Goal: Task Accomplishment & Management: Use online tool/utility

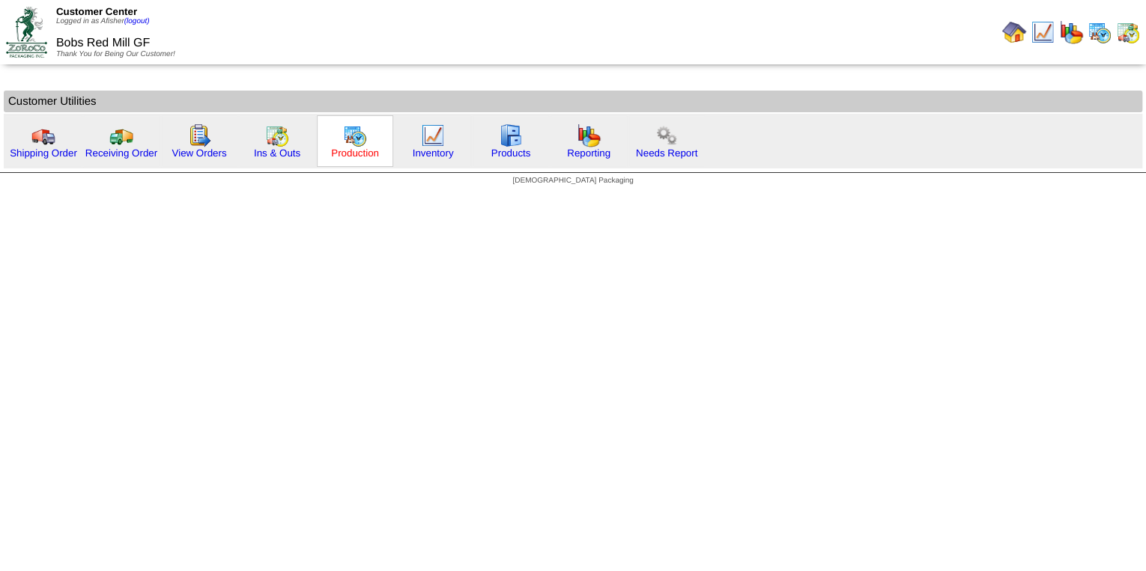
click at [359, 153] on link "Production" at bounding box center [355, 153] width 48 height 11
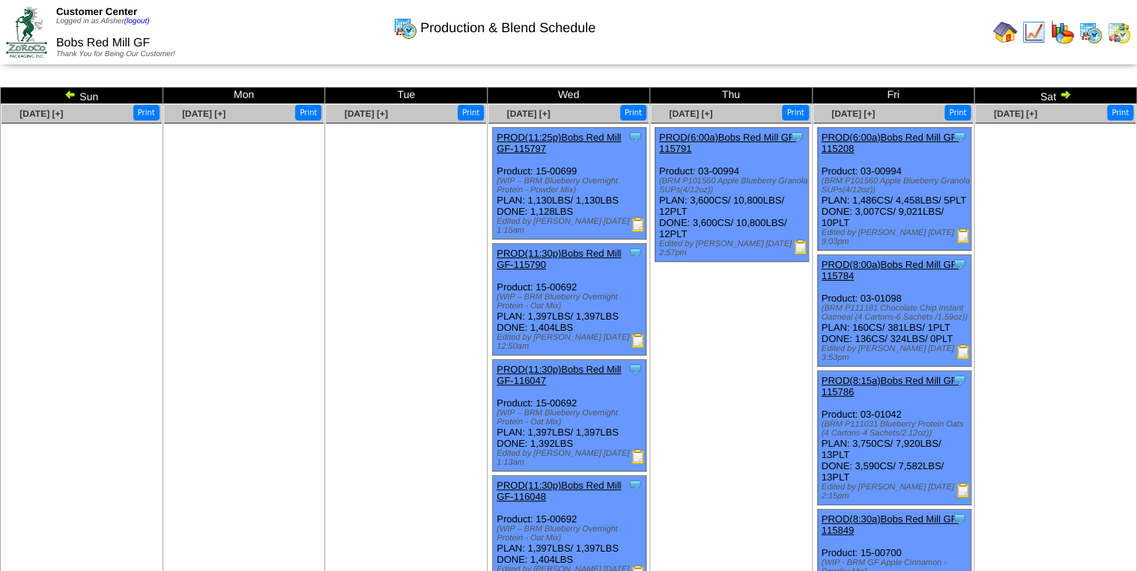
click at [1062, 95] on img at bounding box center [1065, 94] width 12 height 12
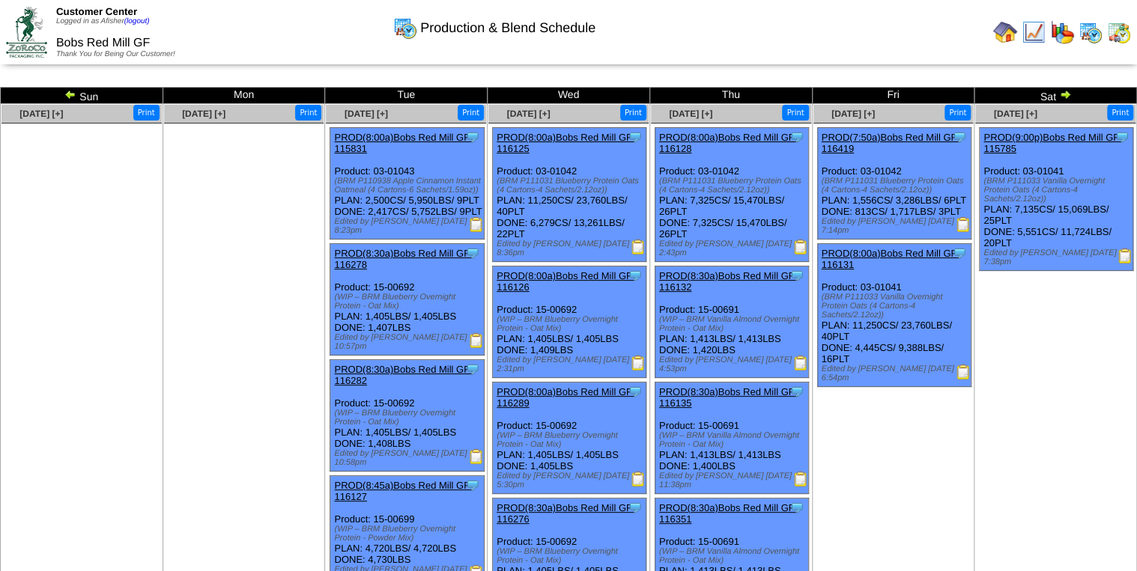
click at [1063, 94] on img at bounding box center [1065, 94] width 12 height 12
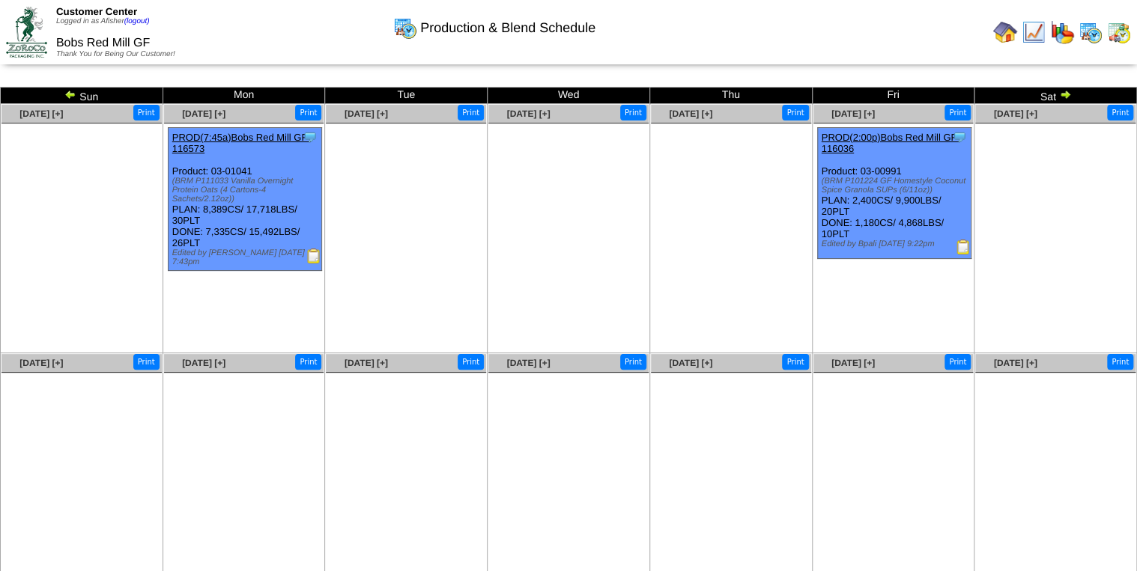
click at [1063, 93] on img at bounding box center [1065, 94] width 12 height 12
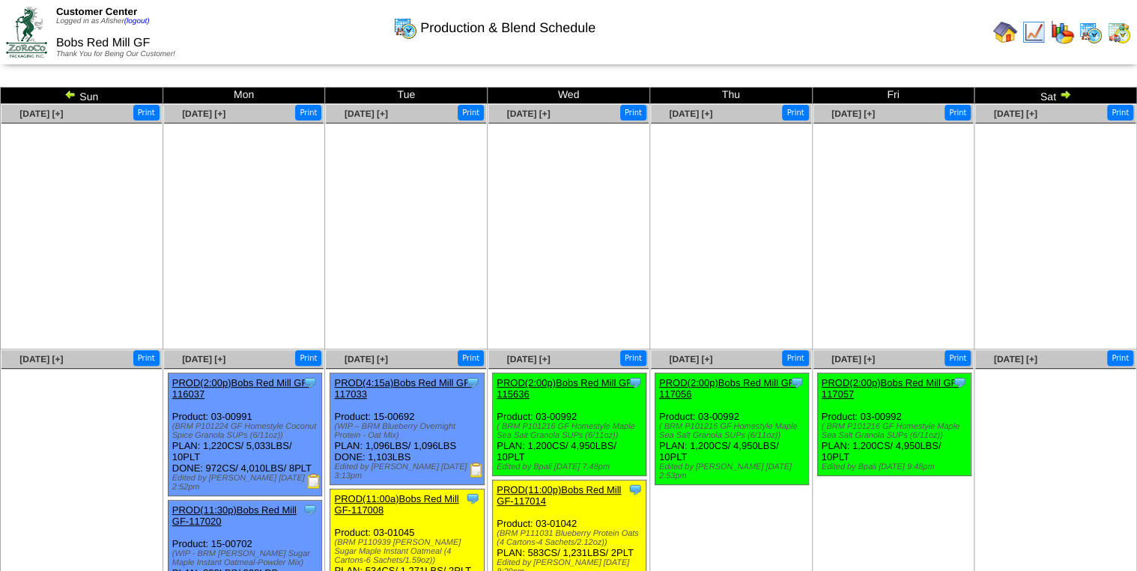
click at [1114, 32] on img at bounding box center [1119, 32] width 24 height 24
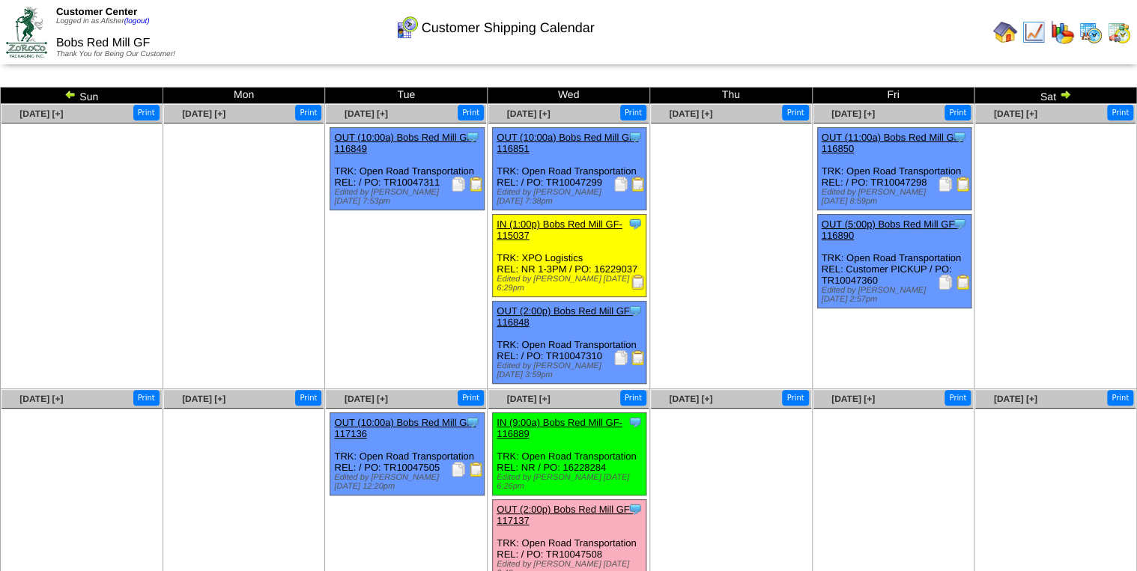
click at [641, 186] on img at bounding box center [638, 184] width 15 height 15
click at [476, 183] on img at bounding box center [476, 184] width 15 height 15
click at [962, 287] on img at bounding box center [963, 282] width 15 height 15
click at [965, 180] on img at bounding box center [963, 184] width 15 height 15
click at [75, 94] on img at bounding box center [70, 94] width 12 height 12
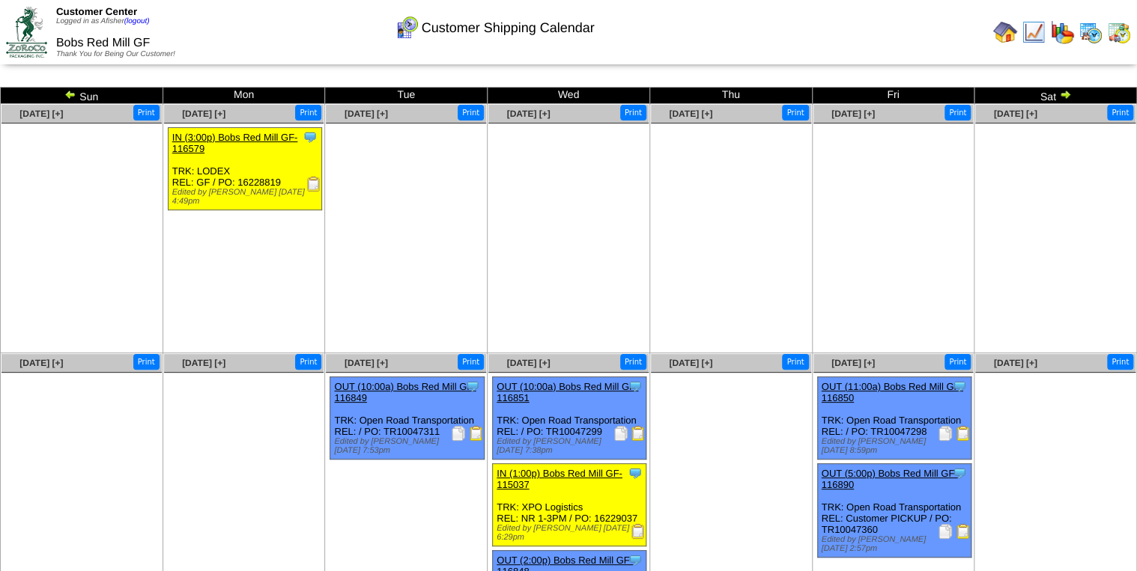
click at [962, 529] on img at bounding box center [963, 531] width 15 height 15
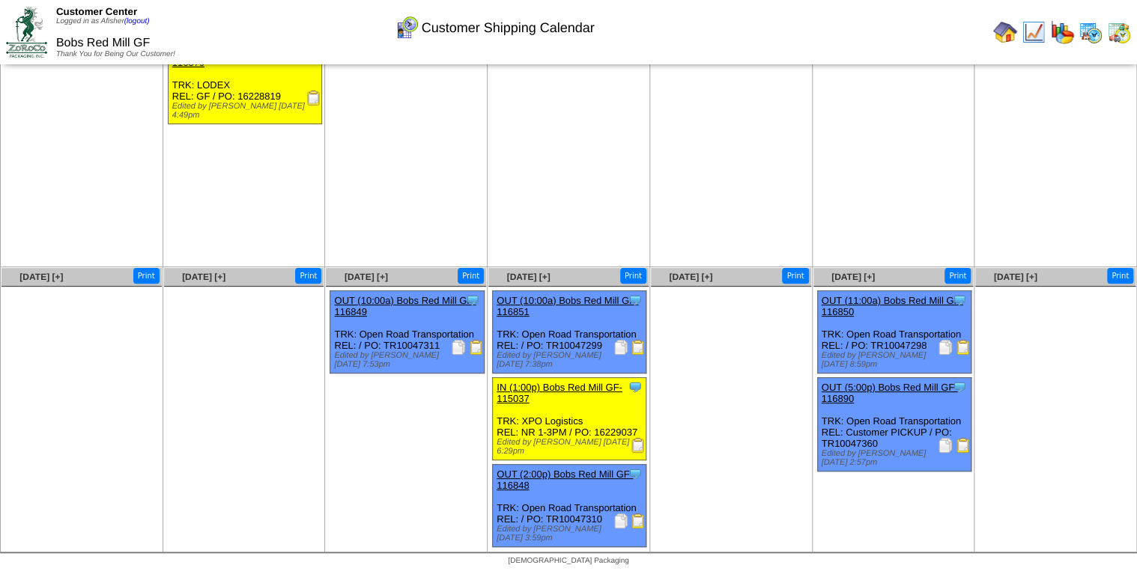
scroll to position [87, 0]
click at [961, 452] on img at bounding box center [963, 444] width 15 height 15
